Goal: Transaction & Acquisition: Purchase product/service

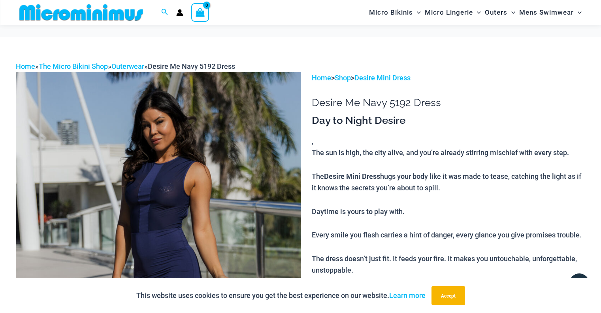
scroll to position [901, 0]
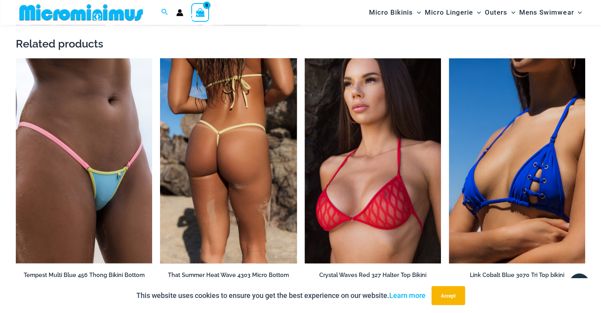
click at [221, 150] on img at bounding box center [228, 160] width 136 height 205
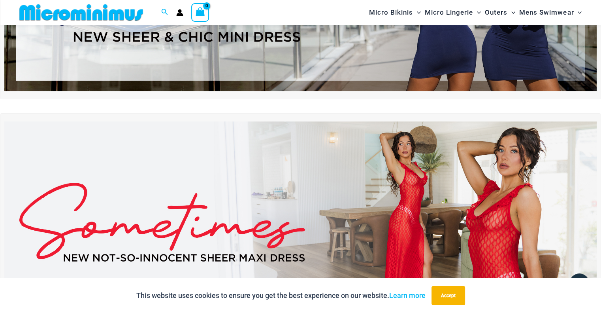
scroll to position [161, 0]
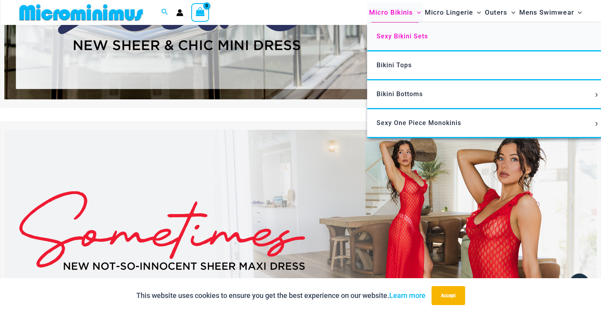
click at [408, 37] on span "Sexy Bikini Sets" at bounding box center [402, 36] width 51 height 8
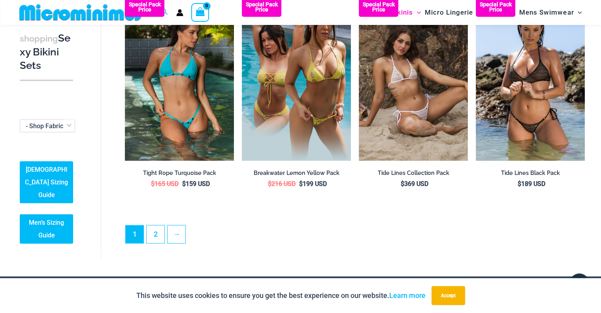
scroll to position [1659, 0]
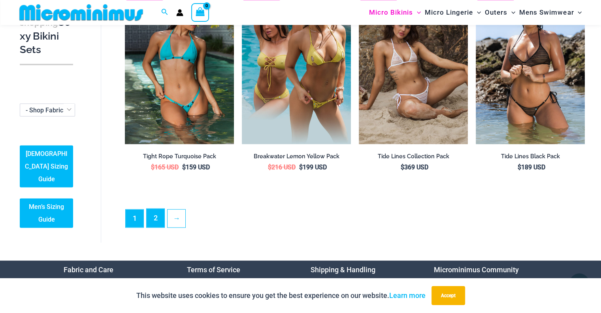
click at [147, 218] on link "2" at bounding box center [156, 218] width 18 height 19
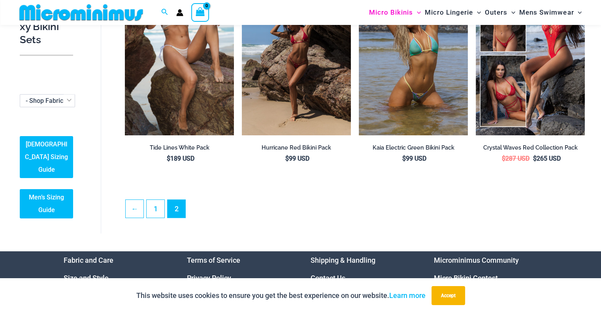
scroll to position [116, 0]
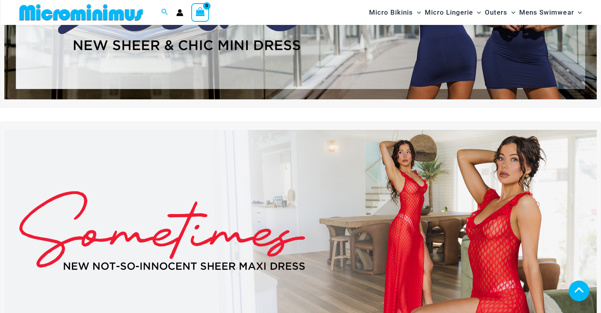
scroll to position [161, 0]
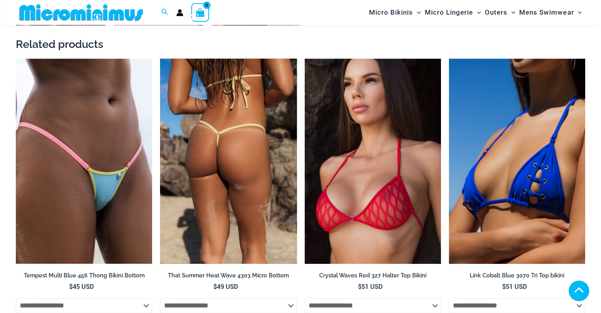
scroll to position [894, 0]
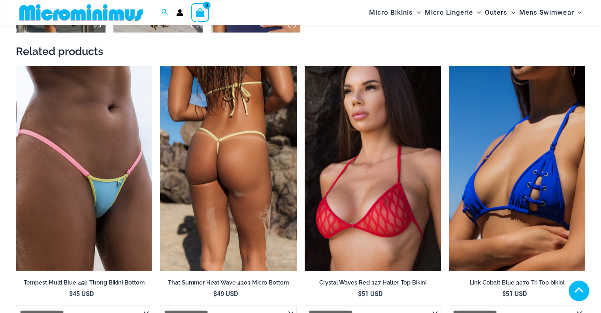
click at [228, 281] on h2 "That Summer Heat Wave 4303 Micro Bottom" at bounding box center [228, 283] width 136 height 8
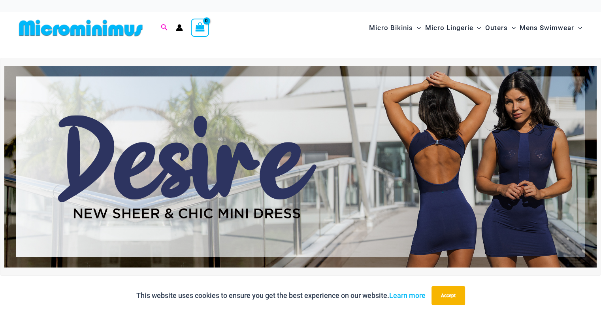
click at [162, 26] on icon "Search icon link" at bounding box center [164, 27] width 6 height 7
type input "******"
click button "Search" at bounding box center [0, 0] width 0 height 0
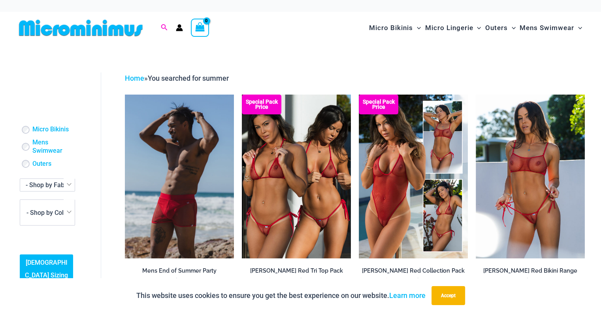
click at [162, 26] on icon "Search icon link" at bounding box center [164, 27] width 6 height 7
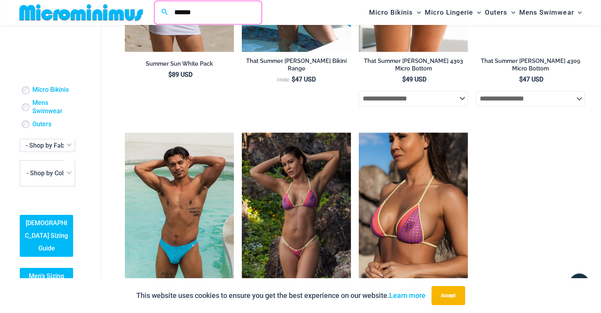
scroll to position [971, 0]
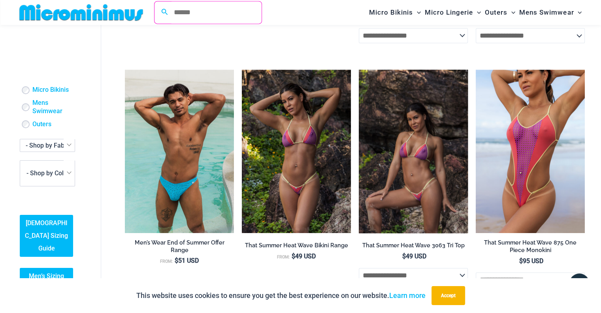
click at [415, 154] on img at bounding box center [413, 152] width 109 height 164
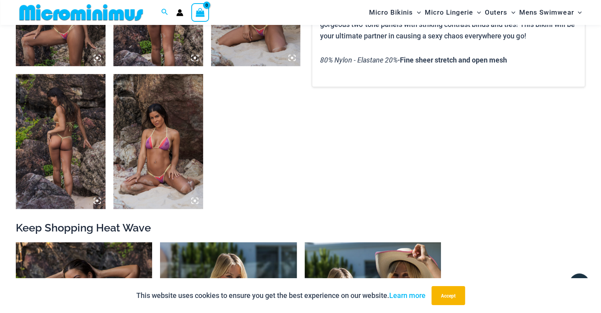
scroll to position [564, 0]
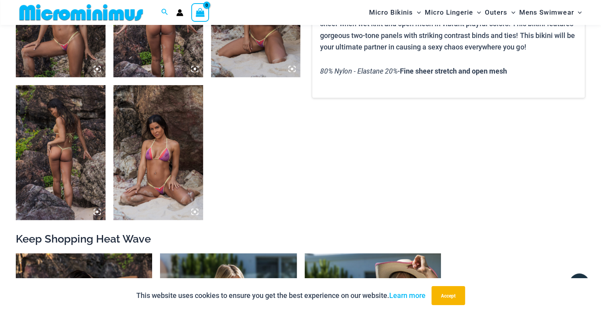
click at [161, 130] on img at bounding box center [158, 152] width 90 height 134
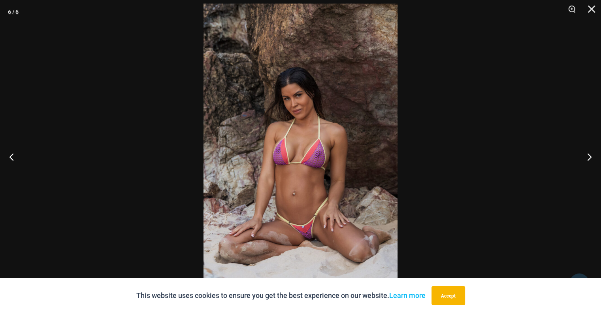
click at [321, 230] on img at bounding box center [301, 149] width 194 height 291
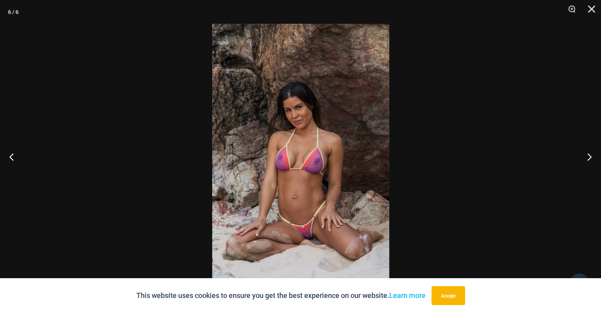
click at [321, 230] on img at bounding box center [300, 156] width 177 height 265
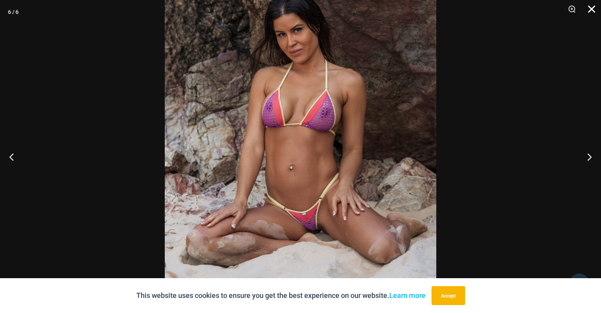
click at [592, 6] on button "Close" at bounding box center [589, 12] width 20 height 24
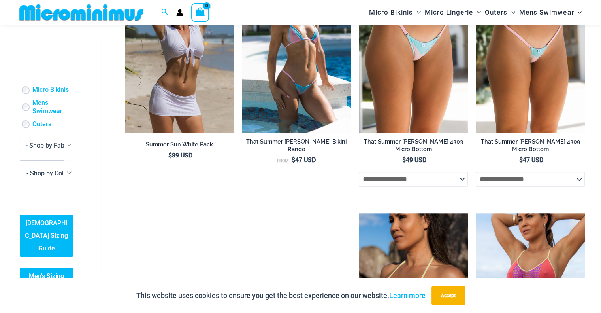
scroll to position [971, 0]
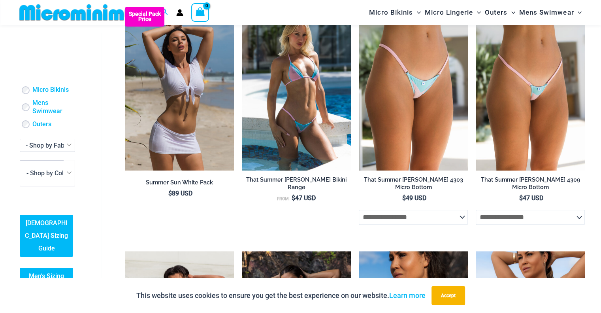
scroll to position [733, 0]
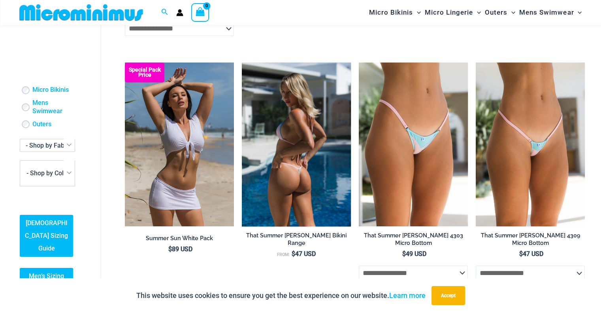
click at [304, 141] on img at bounding box center [296, 144] width 109 height 164
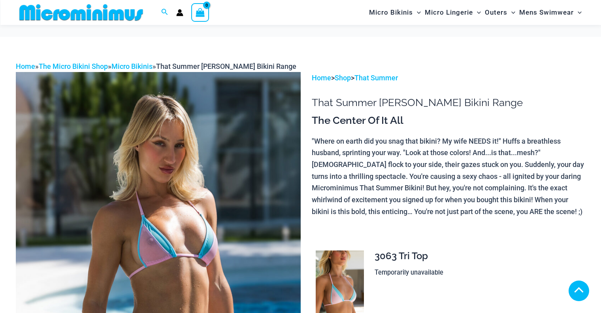
drag, startPoint x: 0, startPoint y: 0, endPoint x: 71, endPoint y: 225, distance: 235.7
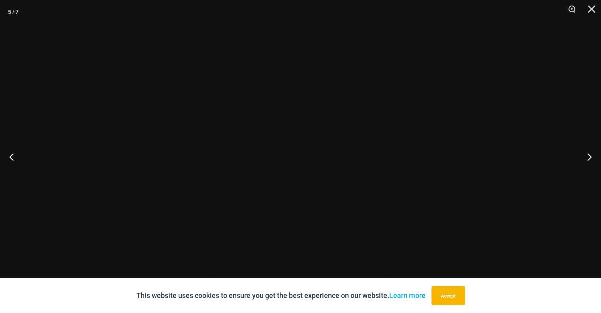
scroll to position [474, 0]
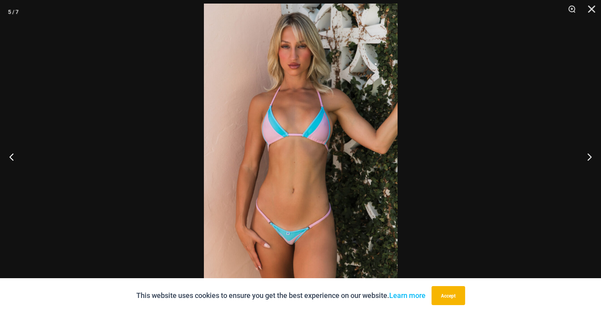
click at [277, 241] on img at bounding box center [301, 149] width 194 height 290
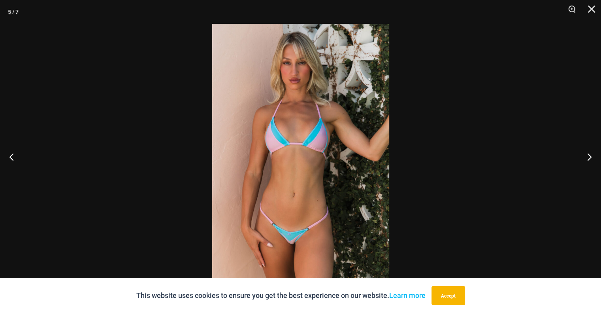
click at [277, 241] on img at bounding box center [300, 156] width 177 height 265
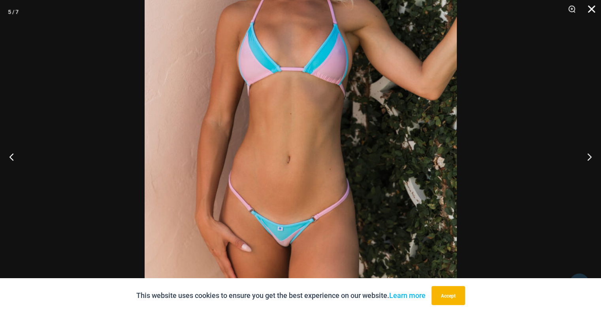
click at [592, 8] on button "Close" at bounding box center [589, 12] width 20 height 24
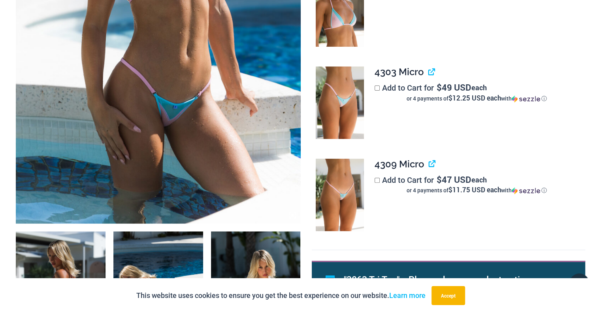
scroll to position [0, 0]
